Goal: Obtain resource: Obtain resource

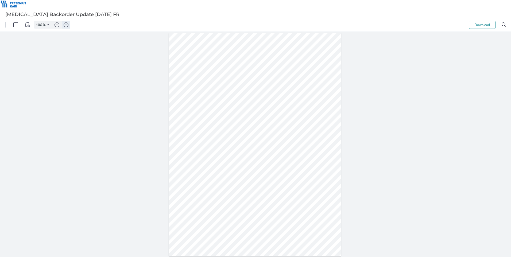
click at [66, 26] on img "Zoom in" at bounding box center [66, 24] width 5 height 5
type input "206"
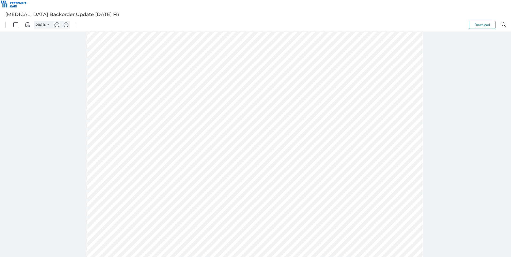
click at [409, 40] on div at bounding box center [255, 151] width 336 height 435
drag, startPoint x: 219, startPoint y: 138, endPoint x: 234, endPoint y: 140, distance: 15.0
click at [234, 140] on div at bounding box center [255, 151] width 336 height 435
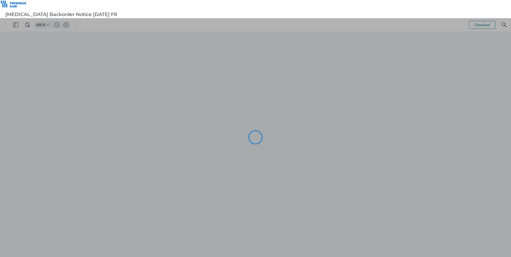
type input "106"
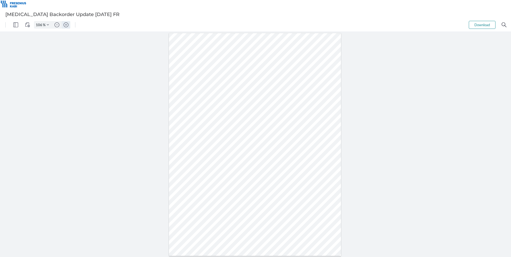
click at [67, 24] on img "Zoom in" at bounding box center [66, 24] width 5 height 5
click at [66, 24] on img "Zoom in" at bounding box center [66, 24] width 5 height 5
type input "206"
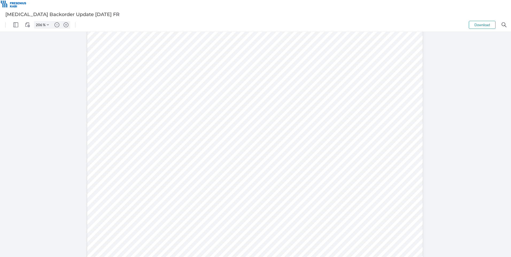
click at [118, 112] on div at bounding box center [255, 151] width 336 height 435
click at [135, 87] on div at bounding box center [255, 151] width 336 height 435
